Goal: Information Seeking & Learning: Learn about a topic

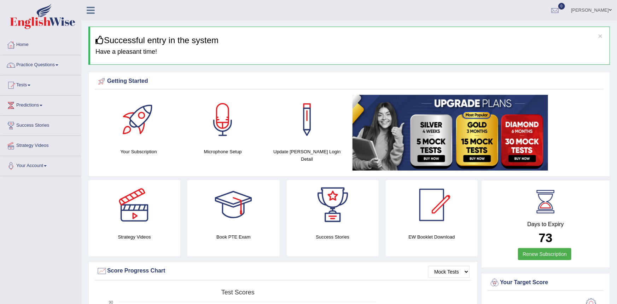
click at [142, 210] on div at bounding box center [134, 204] width 49 height 49
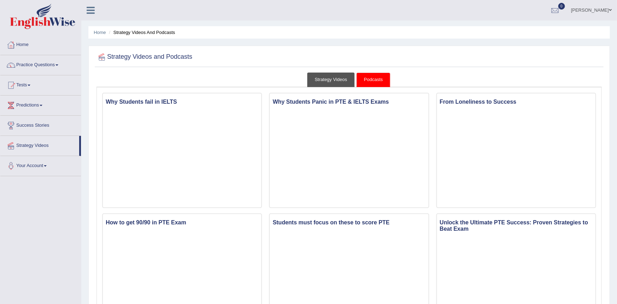
click at [339, 79] on link "Strategy Videos" at bounding box center [330, 79] width 47 height 14
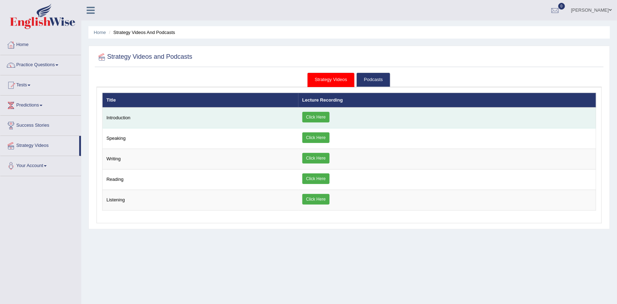
click at [325, 117] on link "Click Here" at bounding box center [315, 117] width 27 height 11
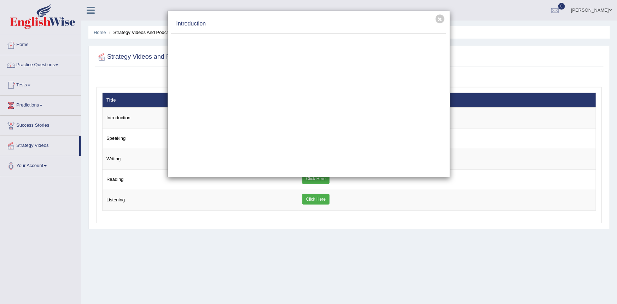
drag, startPoint x: 160, startPoint y: 260, endPoint x: 166, endPoint y: 257, distance: 6.6
click at [161, 260] on div "× Introduction" at bounding box center [308, 152] width 617 height 304
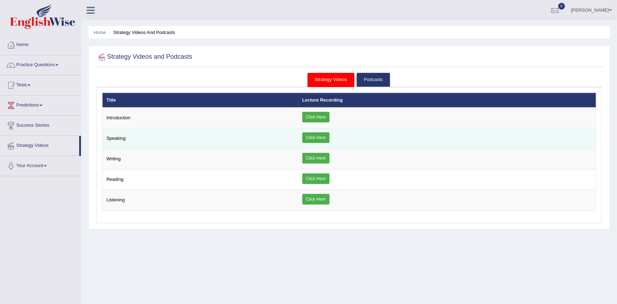
click at [325, 136] on link "Click Here" at bounding box center [315, 137] width 27 height 11
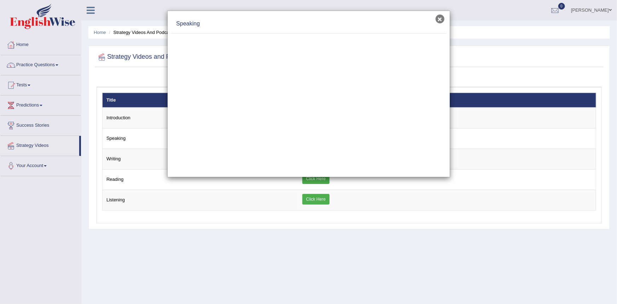
click at [444, 20] on button "×" at bounding box center [439, 18] width 9 height 9
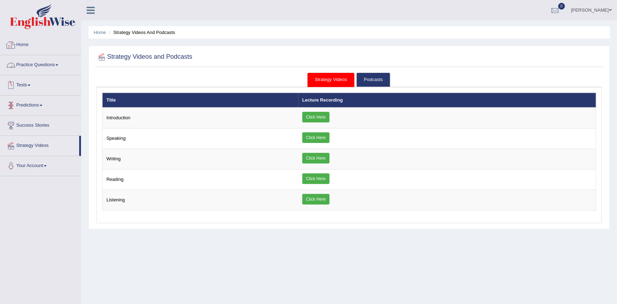
click at [23, 44] on link "Home" at bounding box center [40, 44] width 81 height 18
